Goal: Find specific page/section: Find specific page/section

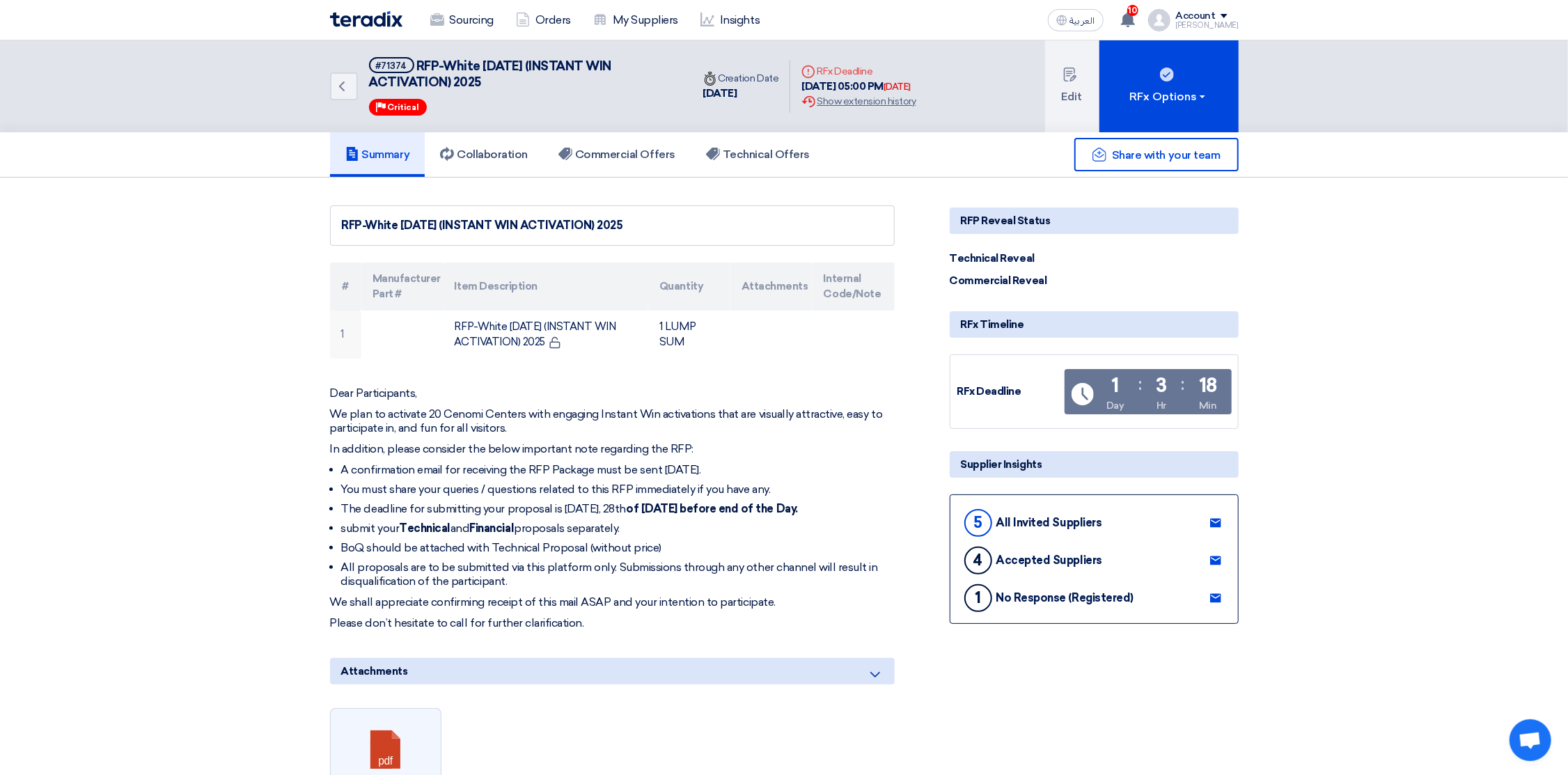
click at [365, 25] on img at bounding box center [366, 19] width 72 height 16
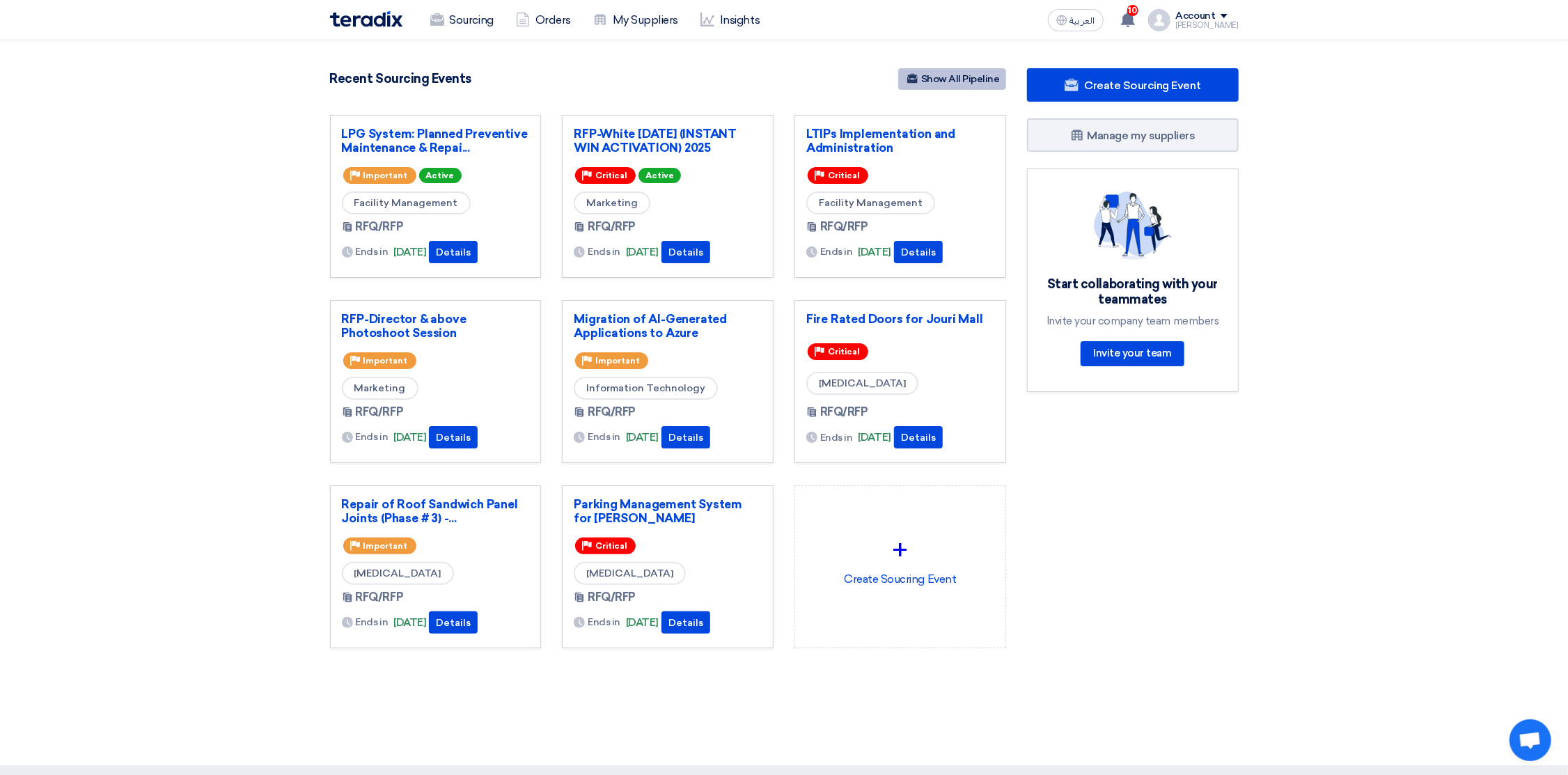
click at [932, 77] on link "Show All Pipeline" at bounding box center [952, 79] width 108 height 22
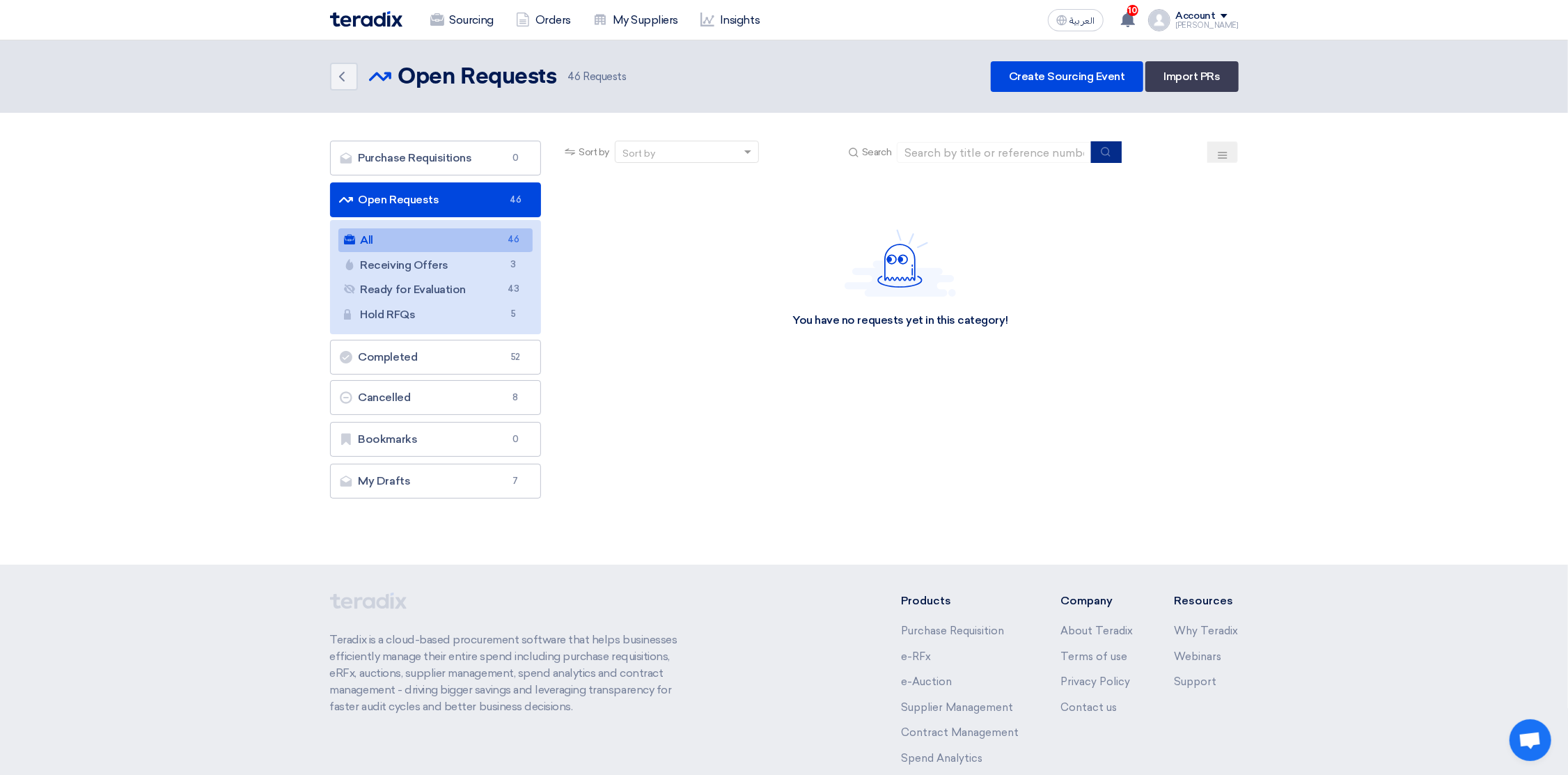
click at [1102, 151] on icon "submit" at bounding box center [1106, 151] width 11 height 11
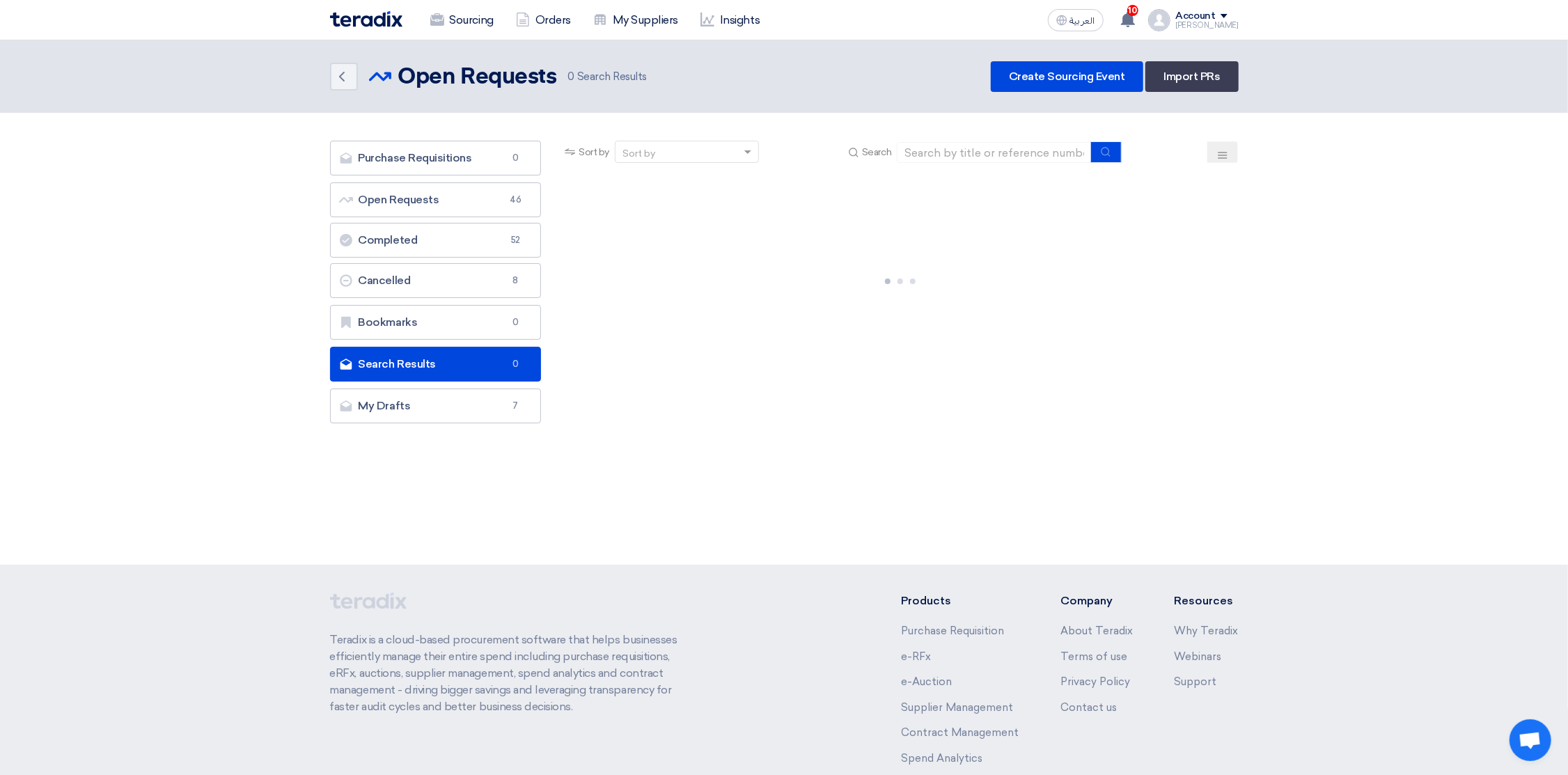
click at [1207, 151] on button at bounding box center [1222, 152] width 31 height 22
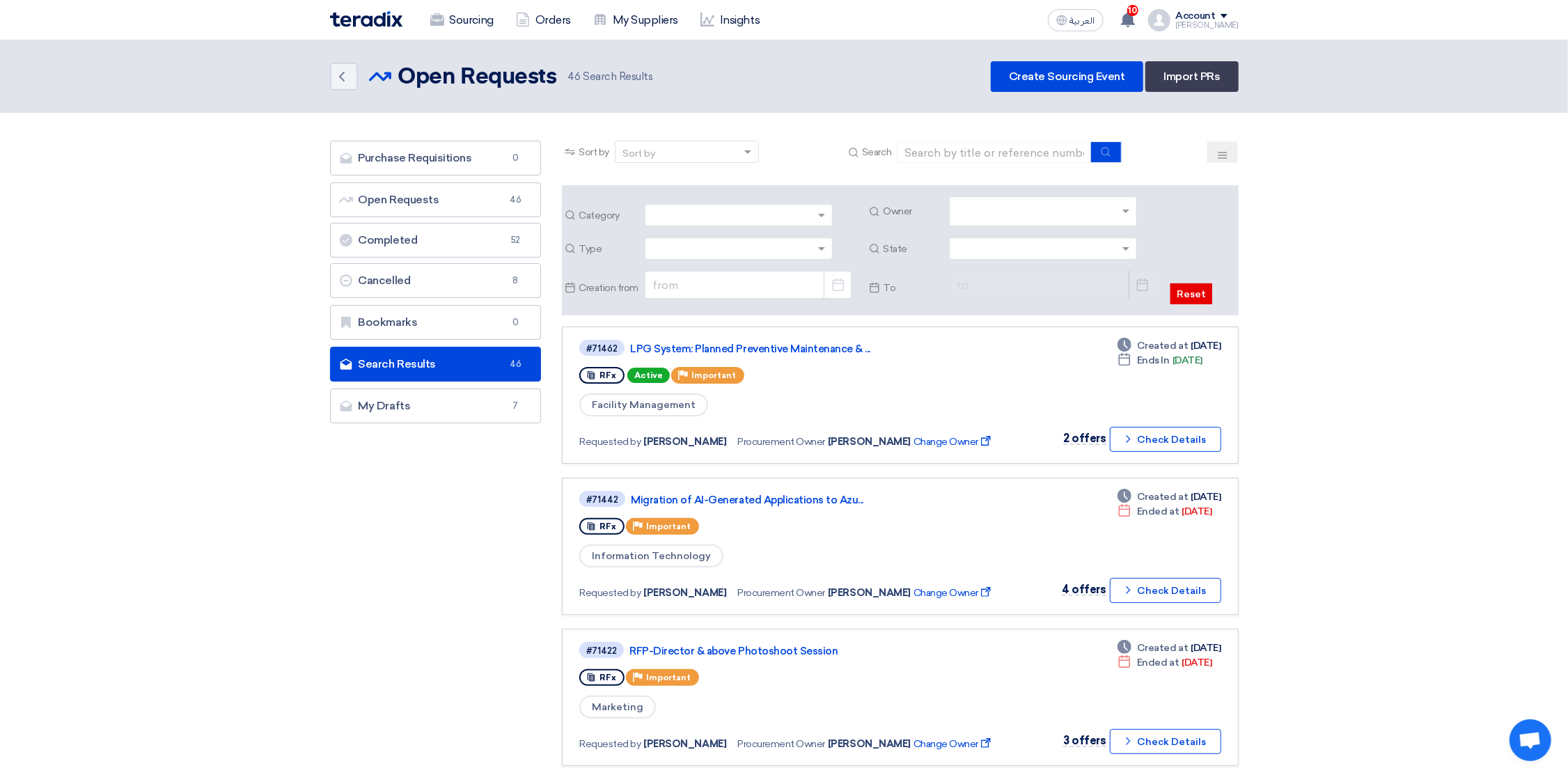
click at [1043, 204] on input "text" at bounding box center [1044, 212] width 176 height 23
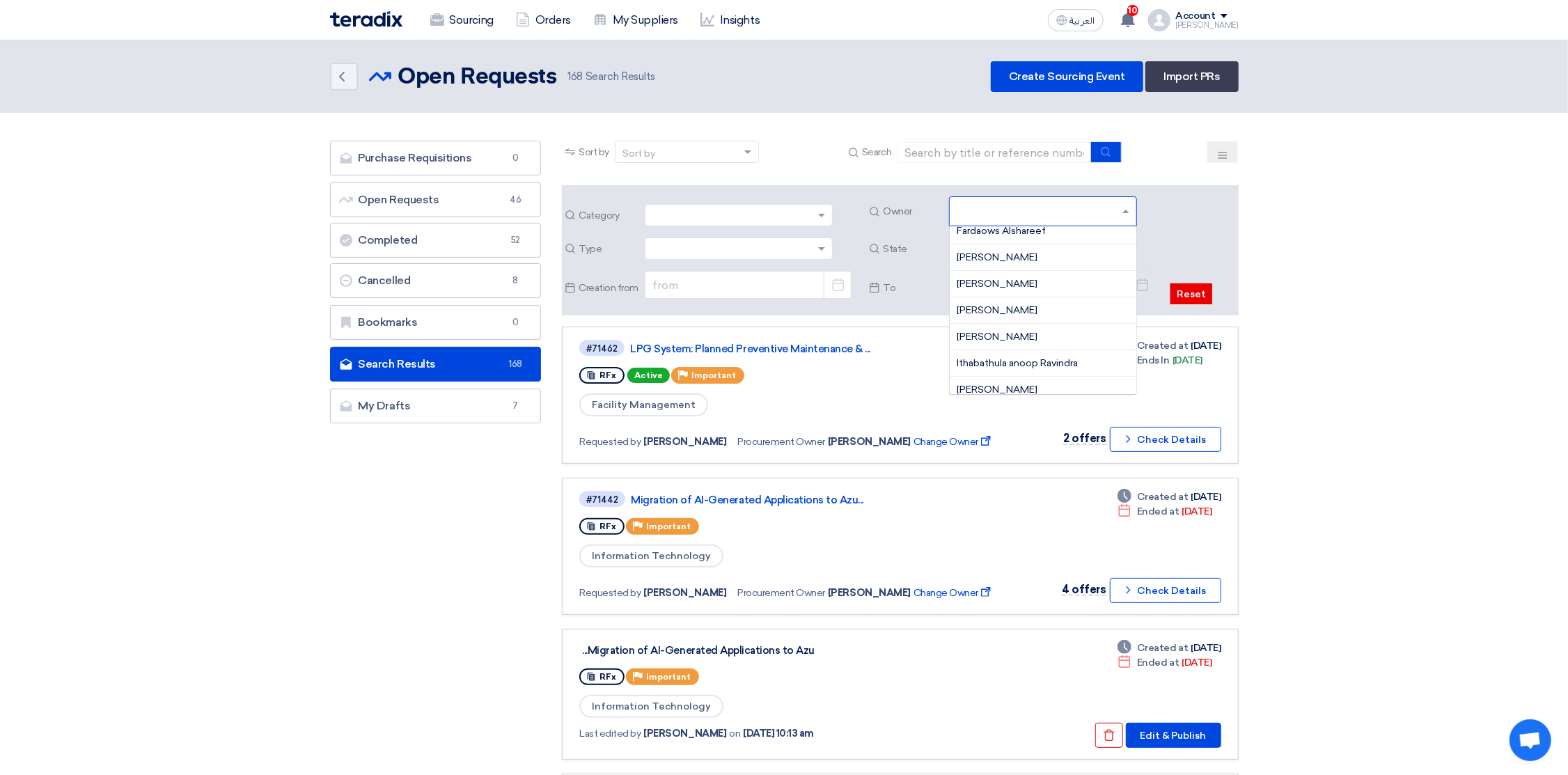
scroll to position [418, 0]
click at [1002, 272] on span "[PERSON_NAME]" at bounding box center [996, 271] width 81 height 12
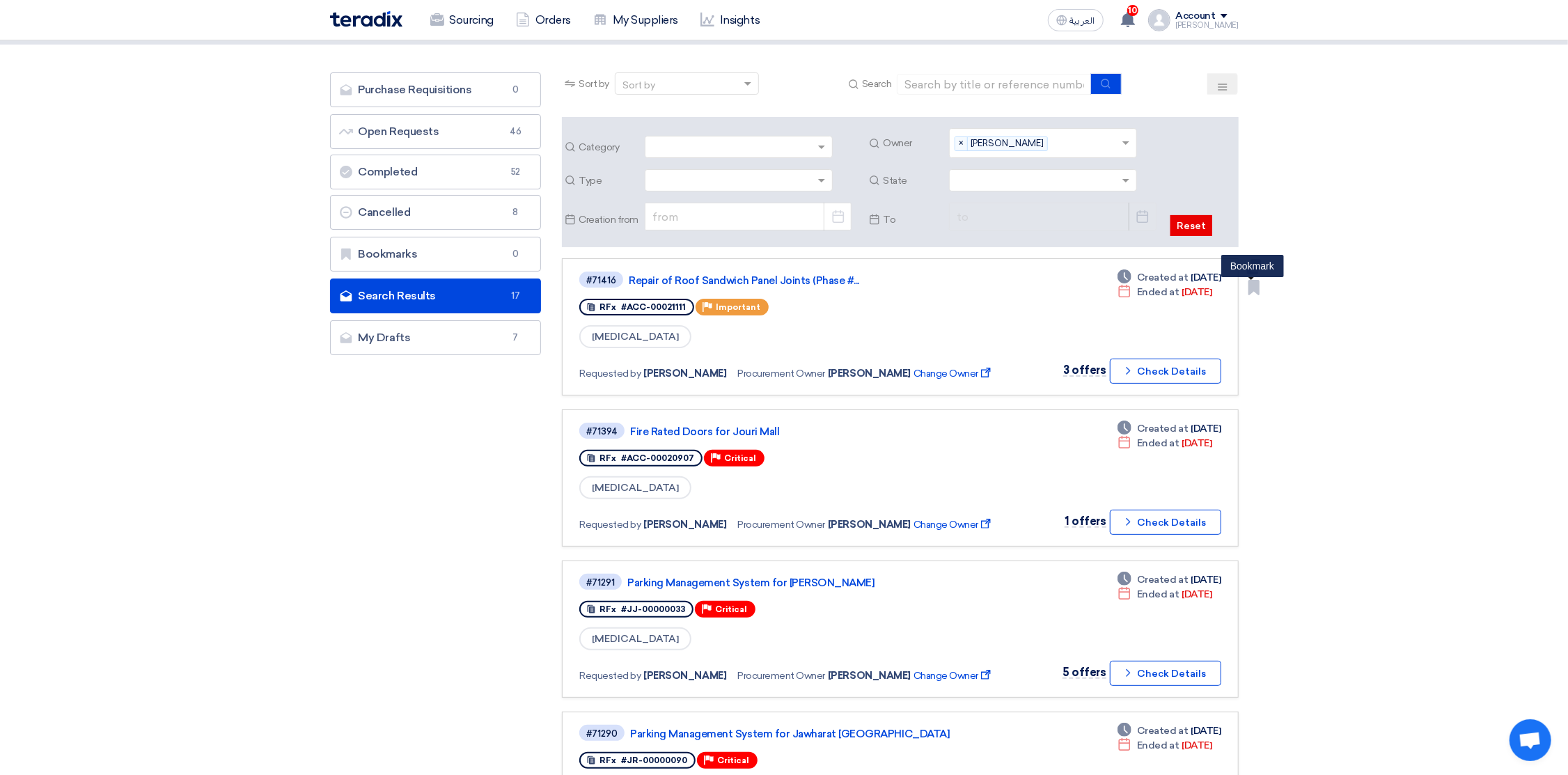
scroll to position [105, 0]
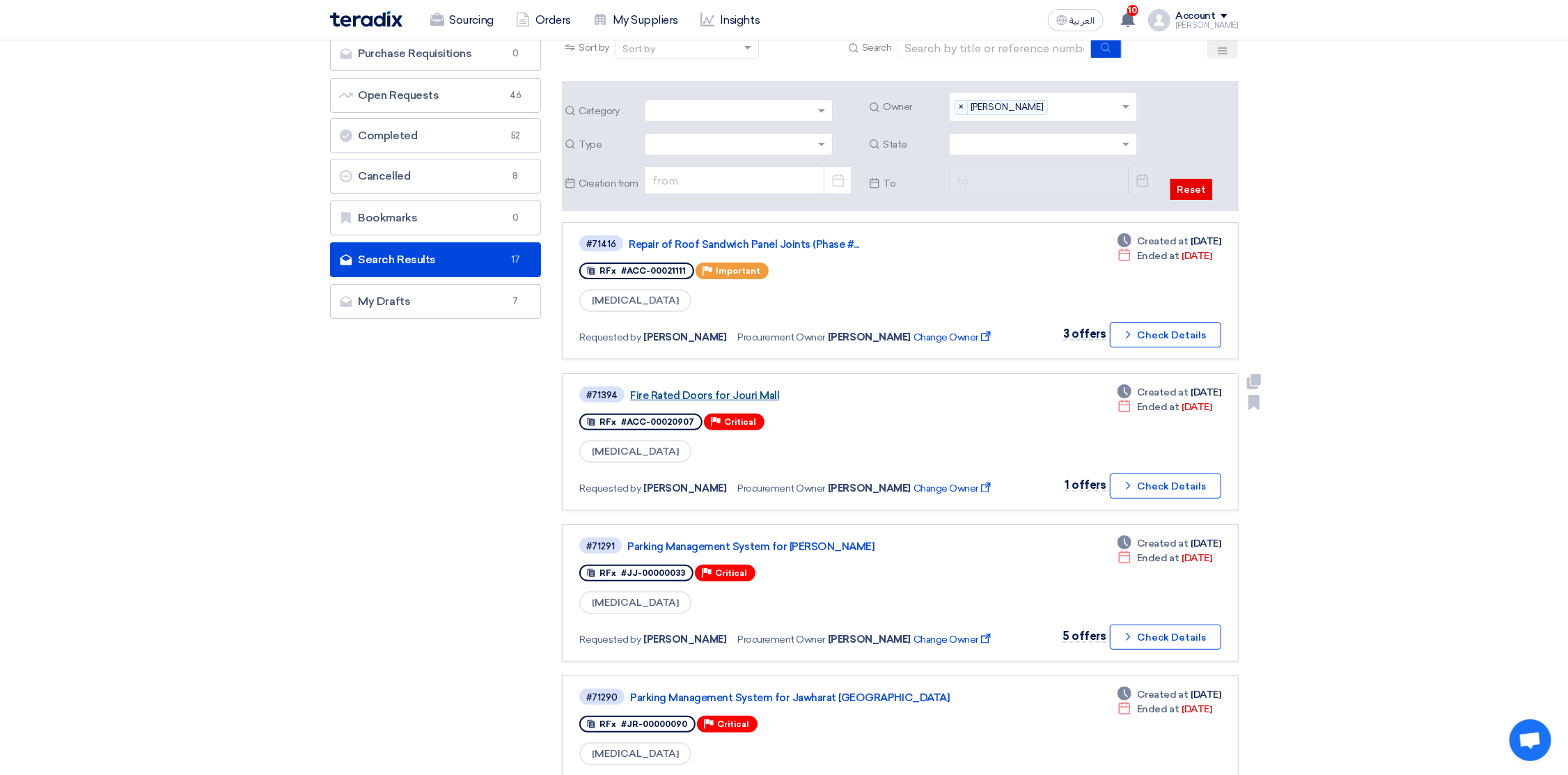
click at [734, 396] on link "Fire Rated Doors for Jouri Mall" at bounding box center [804, 396] width 348 height 13
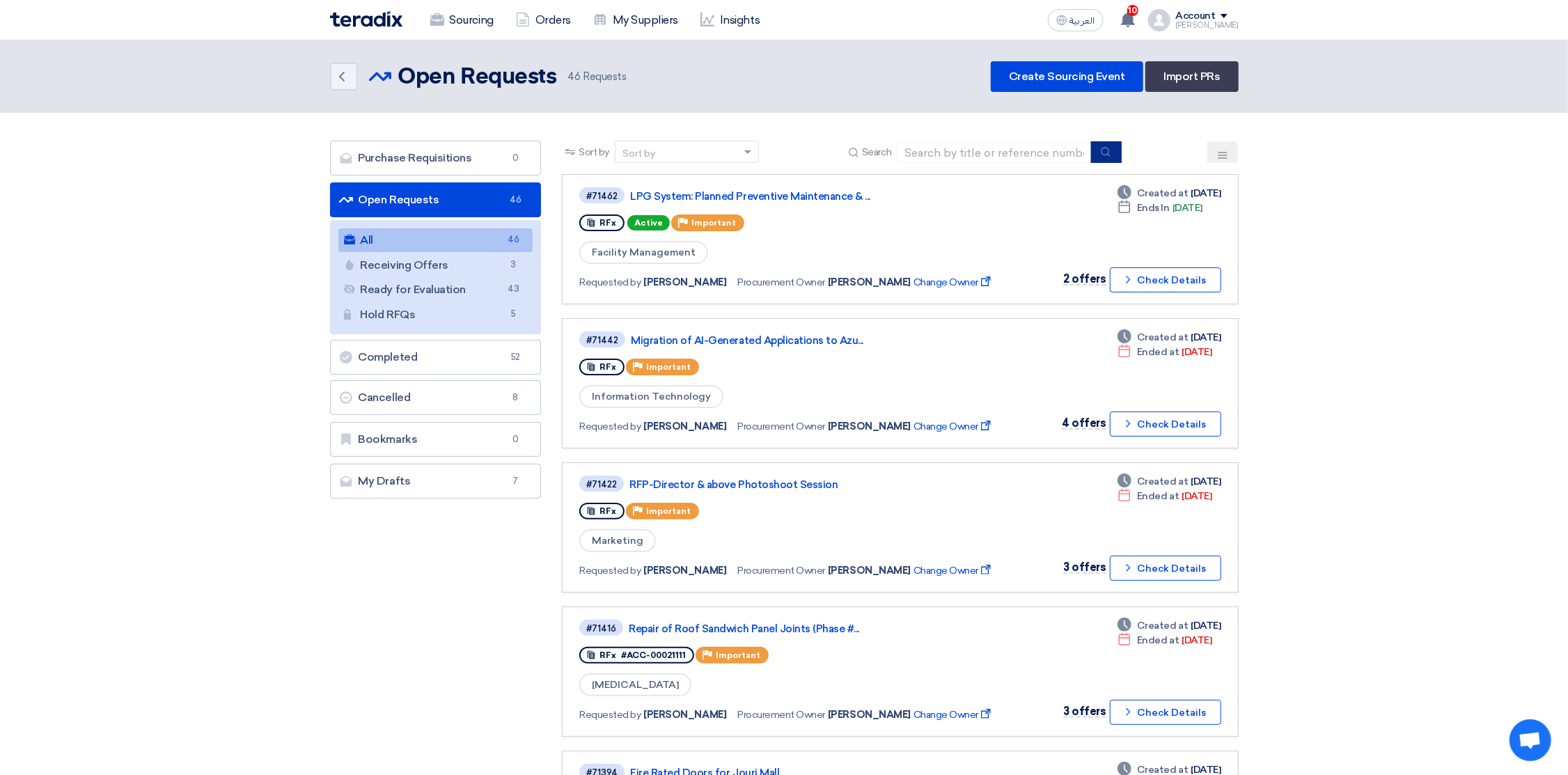
click at [1103, 147] on use "submit" at bounding box center [1106, 151] width 9 height 9
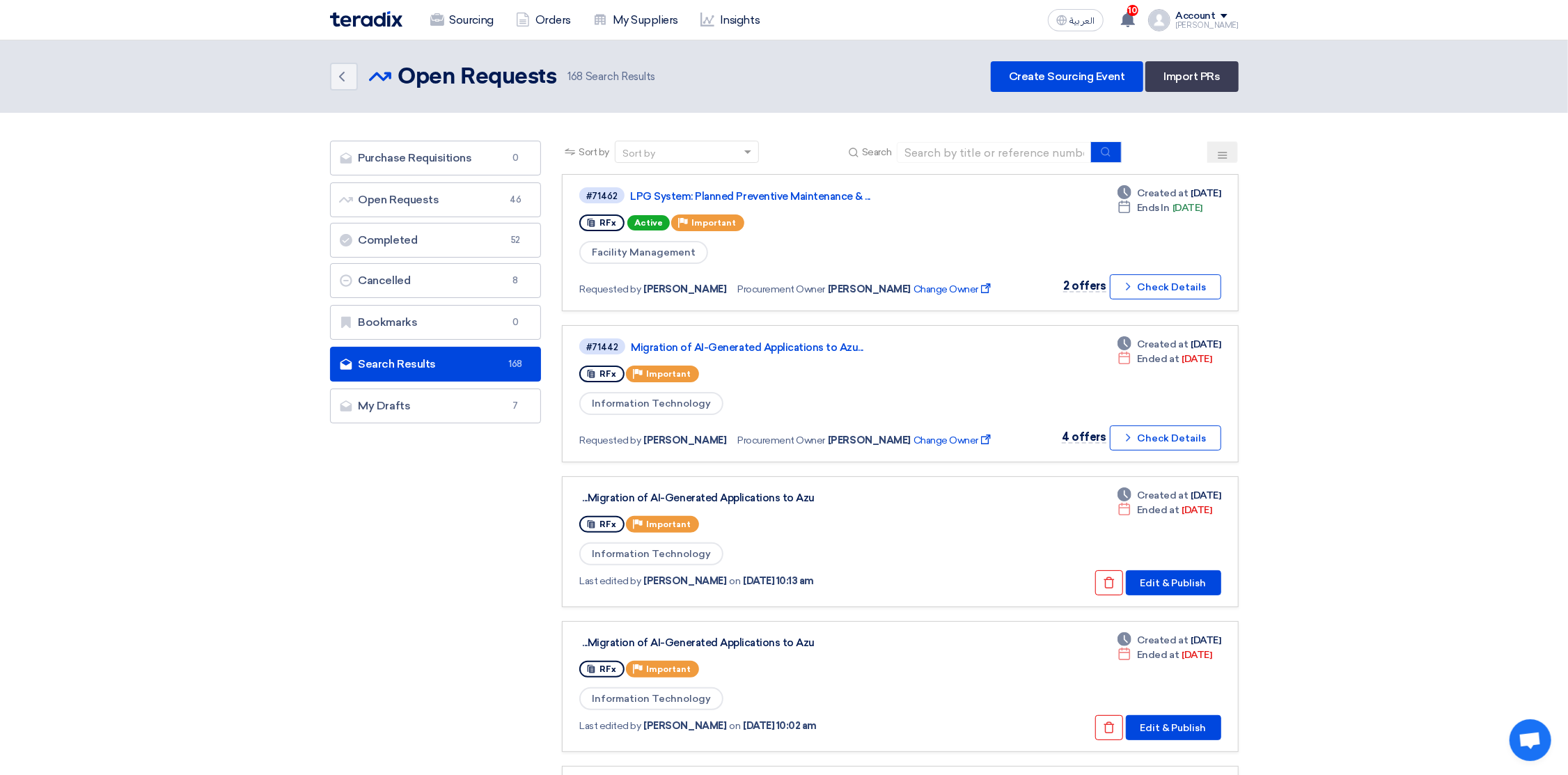
click at [1223, 157] on icon at bounding box center [1222, 155] width 11 height 11
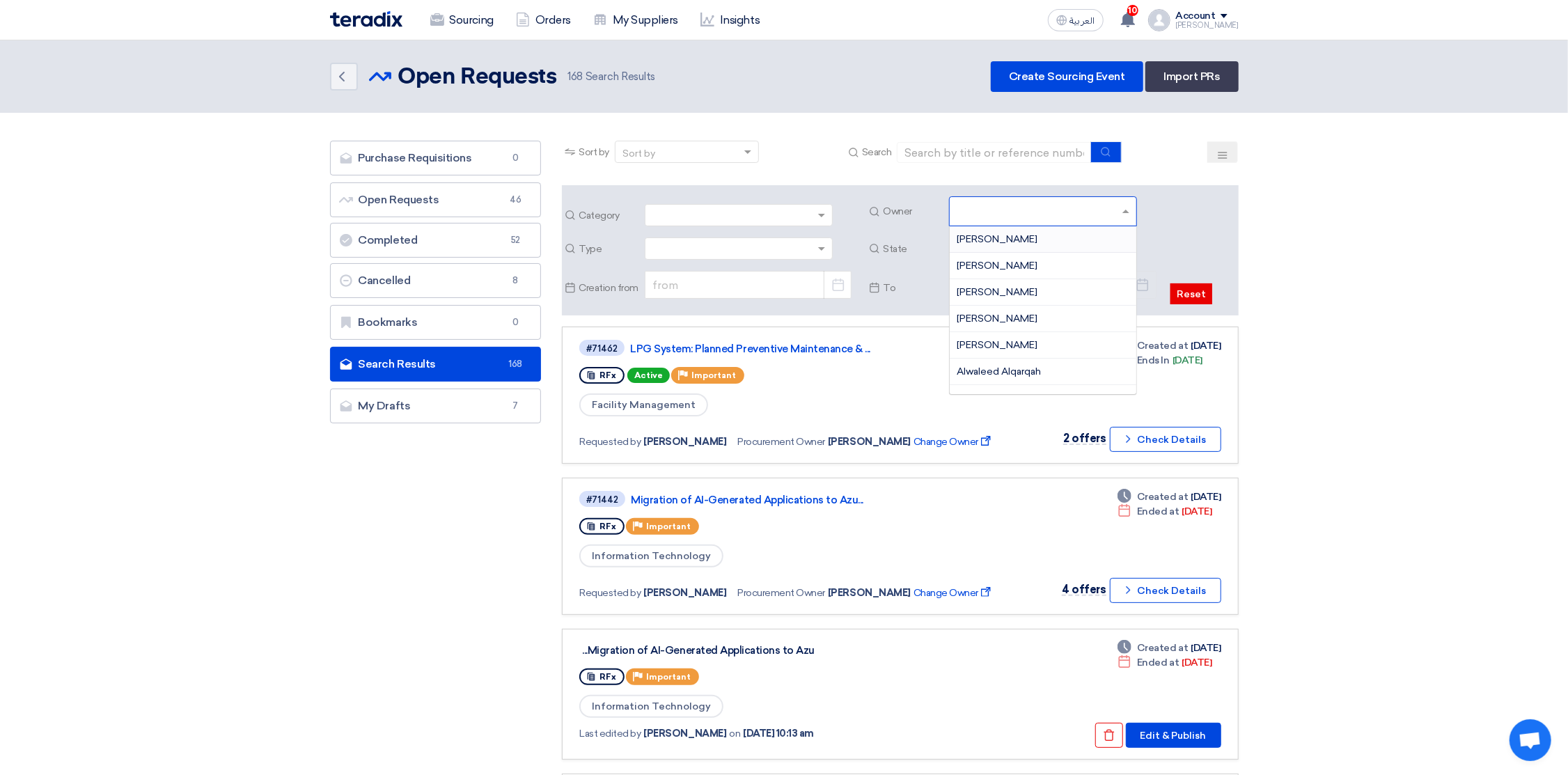
click at [1028, 211] on input "text" at bounding box center [1044, 212] width 176 height 23
click at [985, 372] on span "[PERSON_NAME]" at bounding box center [996, 376] width 81 height 12
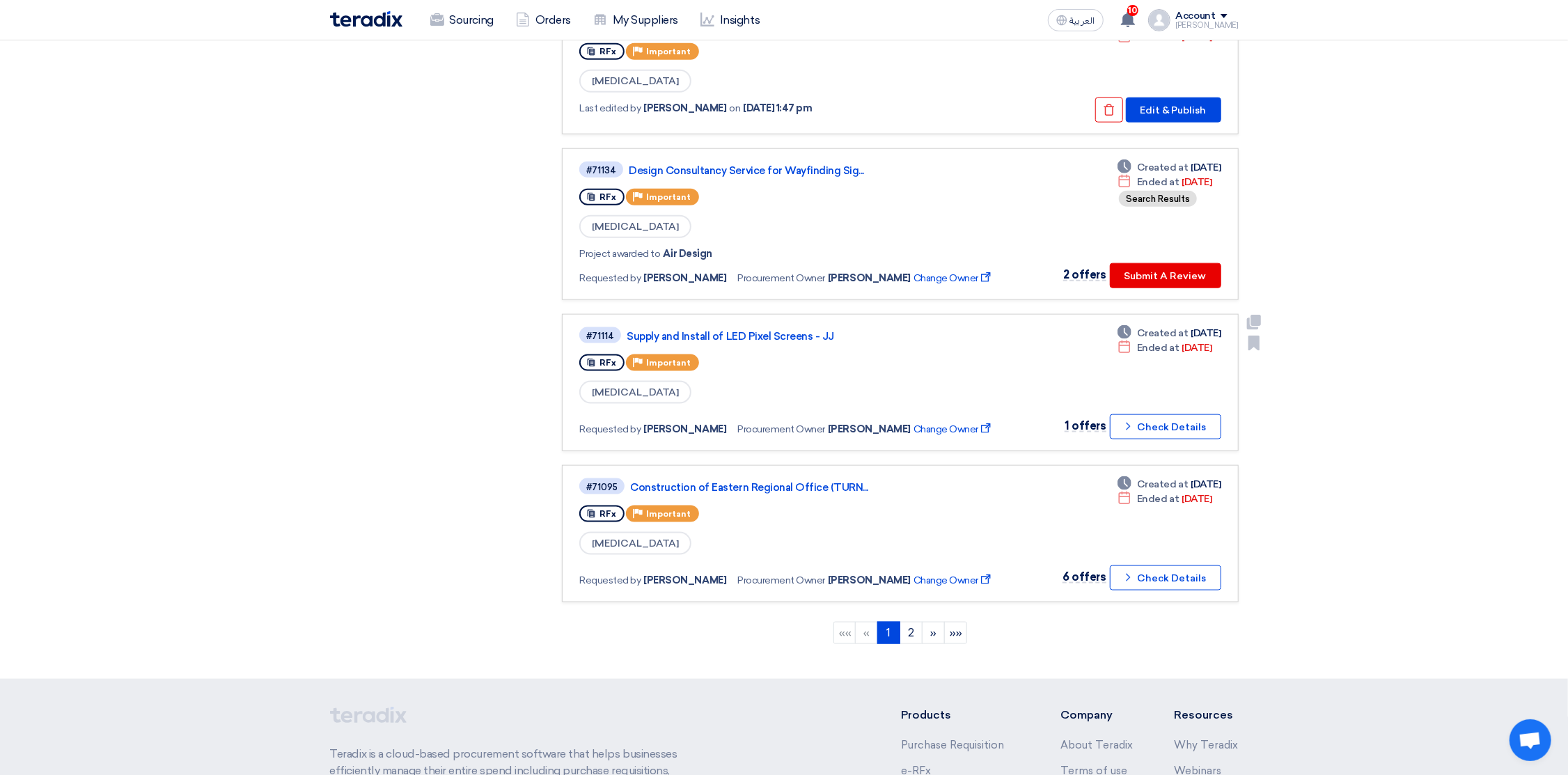
scroll to position [1253, 0]
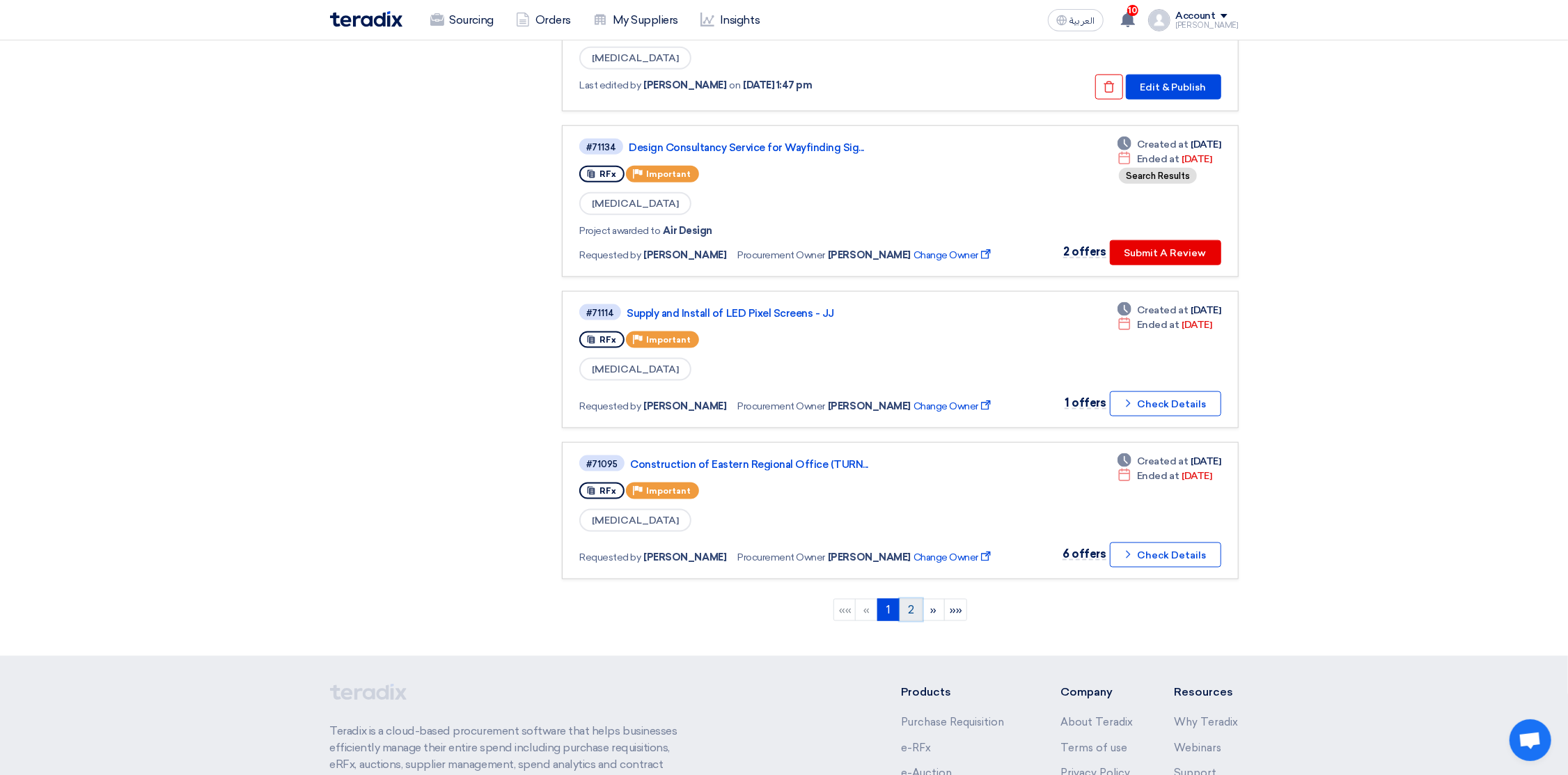
click at [910, 599] on link "2" at bounding box center [911, 610] width 23 height 22
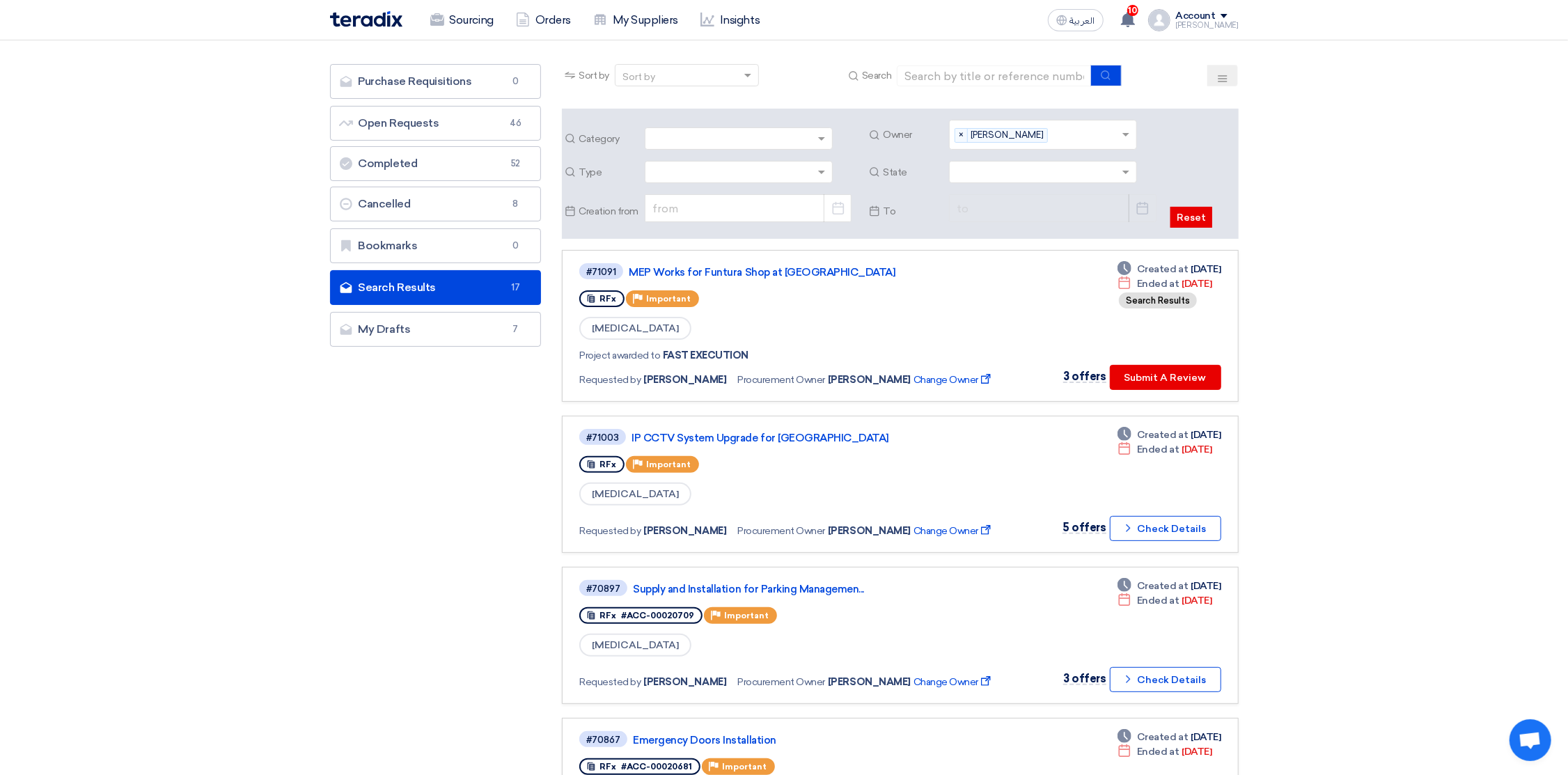
scroll to position [0, 0]
